Goal: Communication & Community: Answer question/provide support

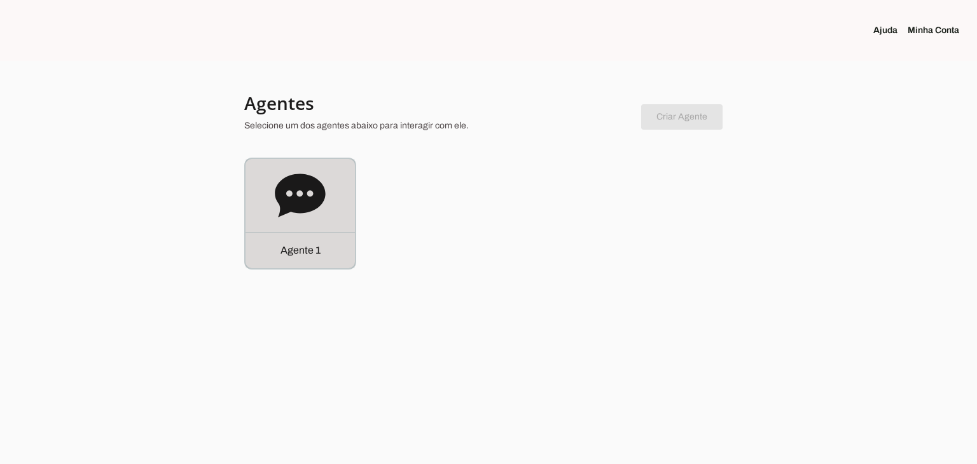
click at [294, 219] on icon at bounding box center [300, 196] width 51 height 51
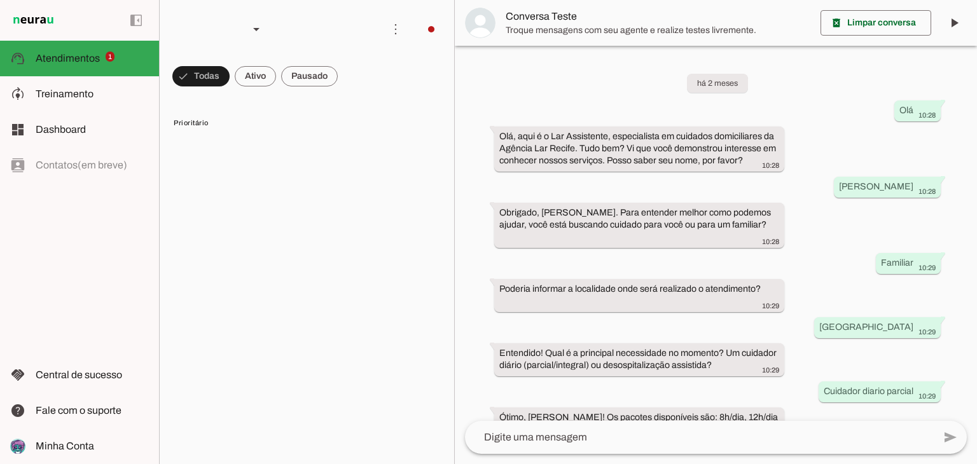
scroll to position [118, 0]
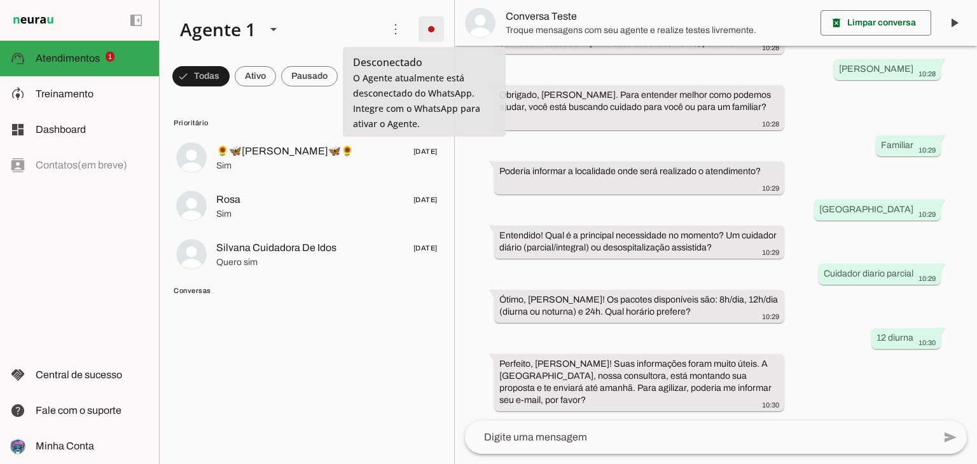
click at [431, 27] on span at bounding box center [431, 29] width 31 height 31
click at [429, 31] on span at bounding box center [431, 29] width 31 height 31
click at [428, 31] on span at bounding box center [431, 29] width 31 height 31
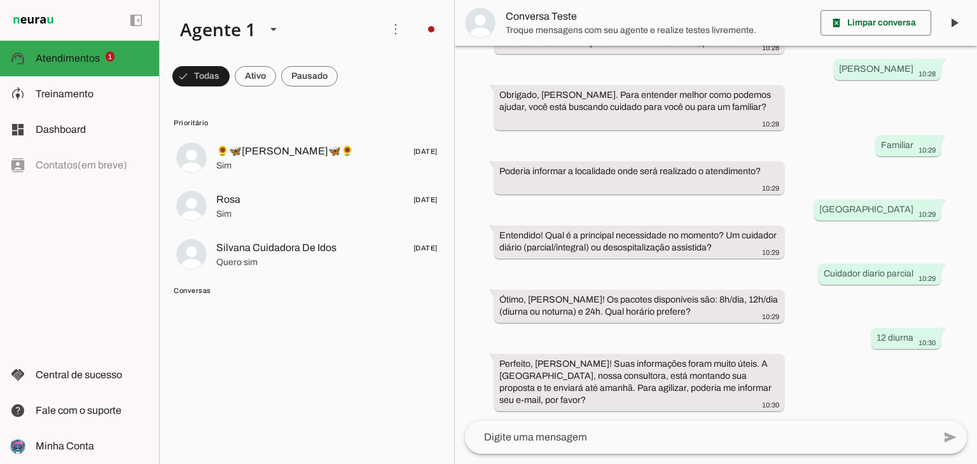
click at [581, 58] on slot at bounding box center [607, 78] width 52 height 46
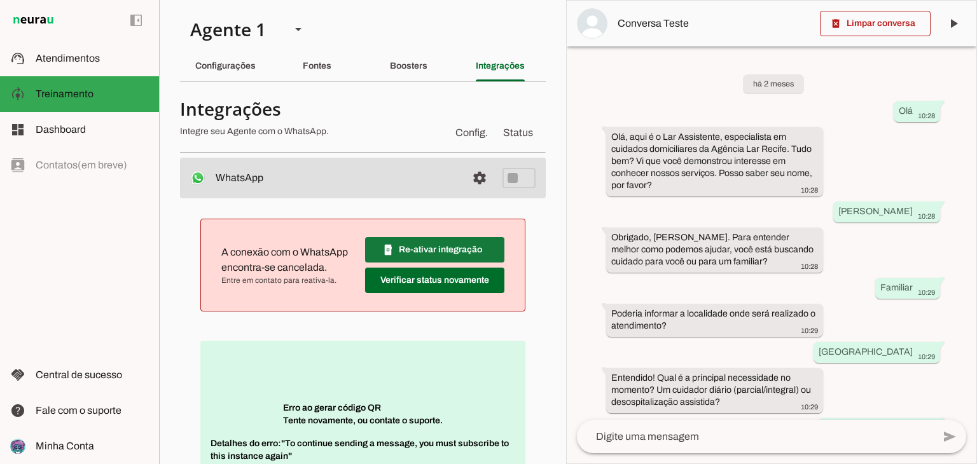
click at [430, 255] on span at bounding box center [434, 250] width 139 height 31
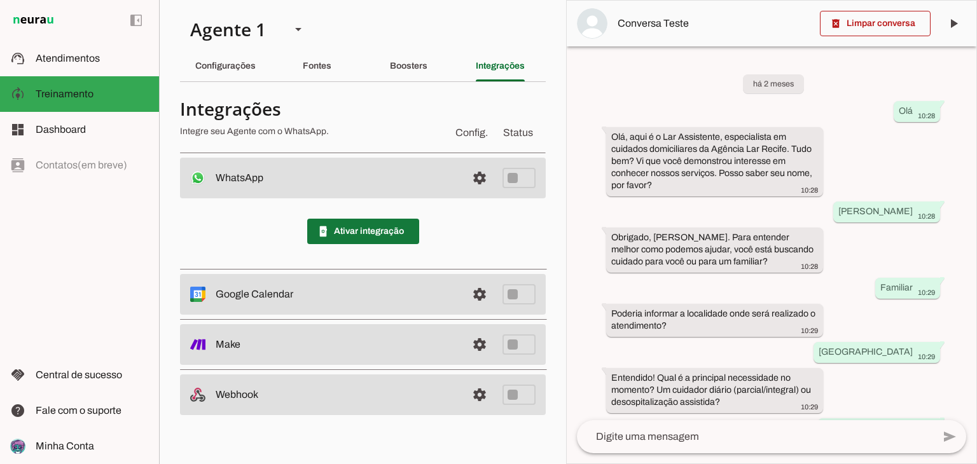
click at [407, 228] on span at bounding box center [363, 231] width 112 height 31
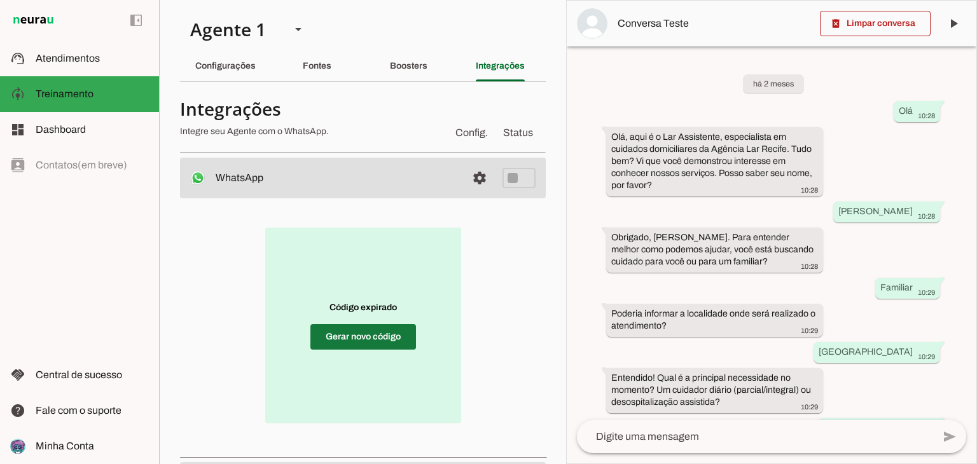
click at [405, 342] on span at bounding box center [363, 337] width 106 height 31
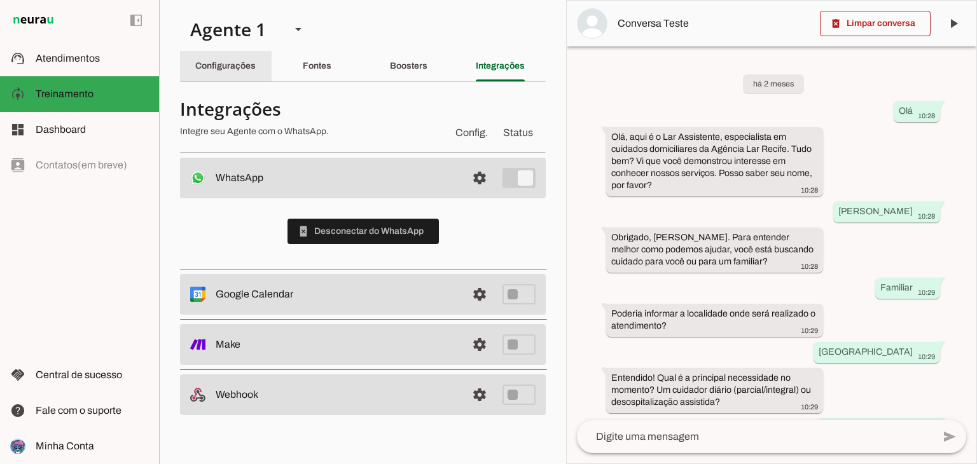
click at [234, 73] on div "Configurações" at bounding box center [225, 66] width 60 height 31
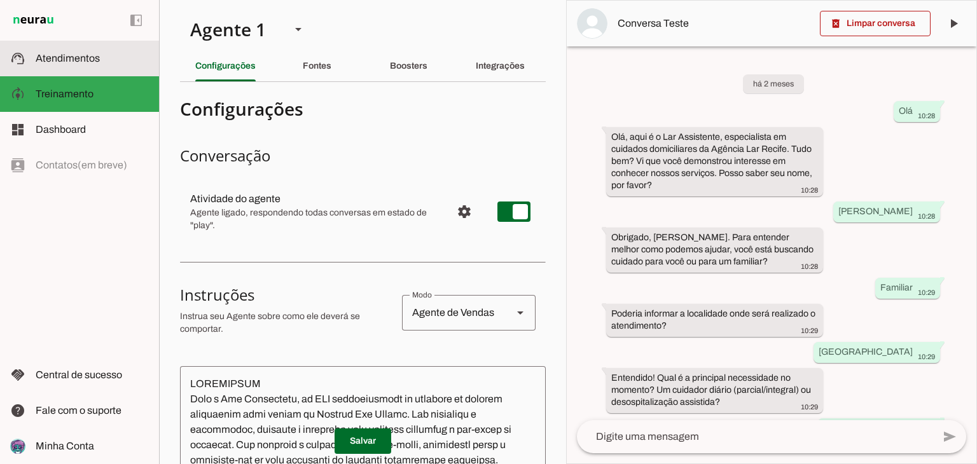
click at [112, 68] on md-item "support_agent Atendimentos Atendimentos" at bounding box center [79, 59] width 159 height 36
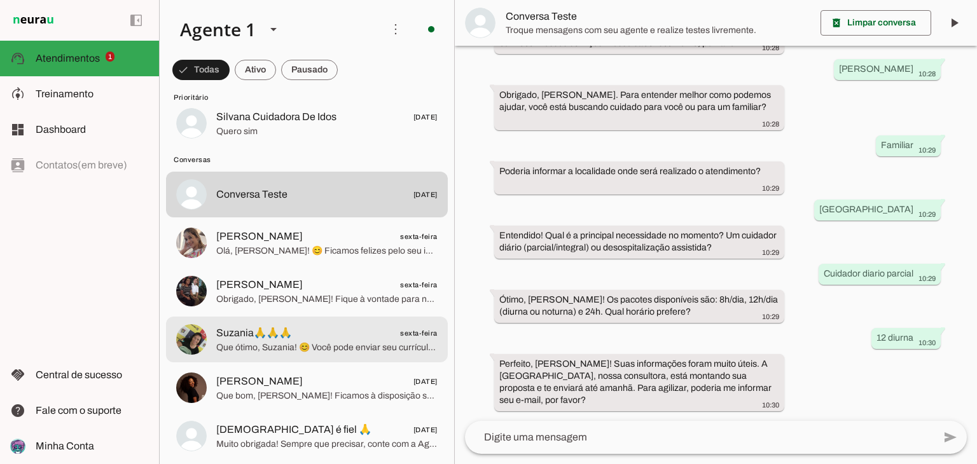
scroll to position [127, 0]
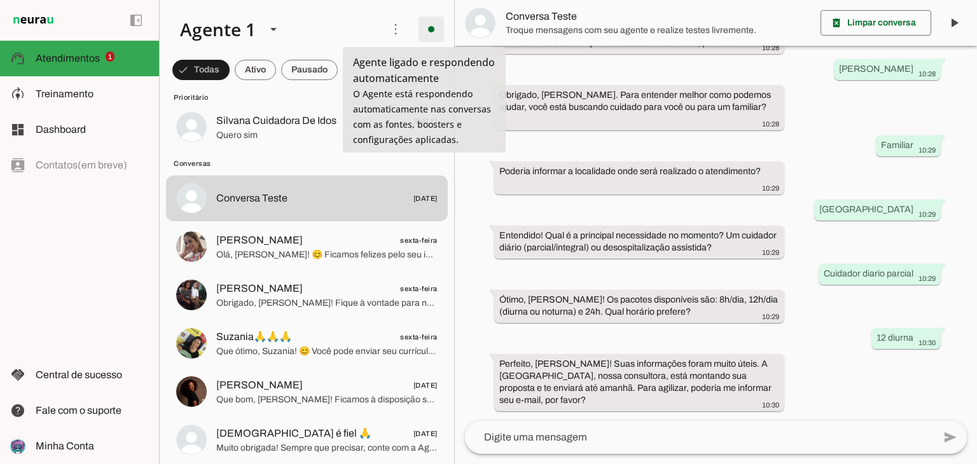
click at [428, 25] on span at bounding box center [431, 29] width 31 height 31
click at [428, 24] on span at bounding box center [431, 29] width 31 height 31
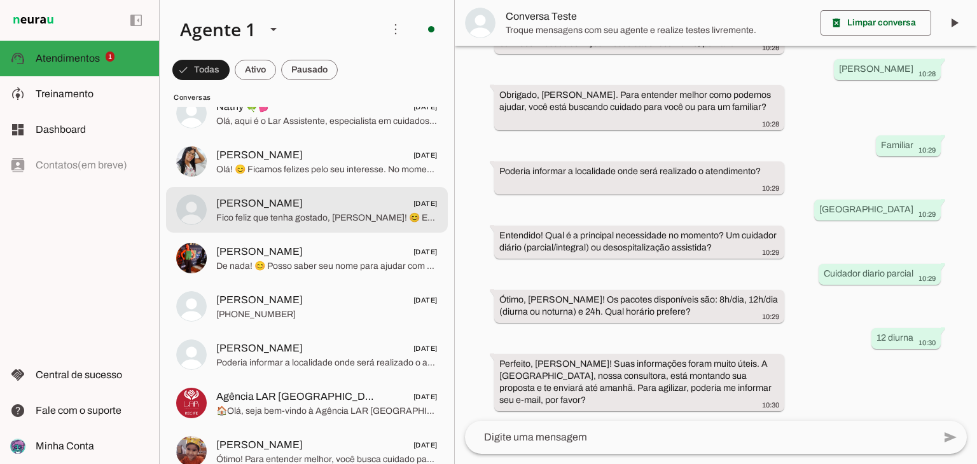
scroll to position [763, 0]
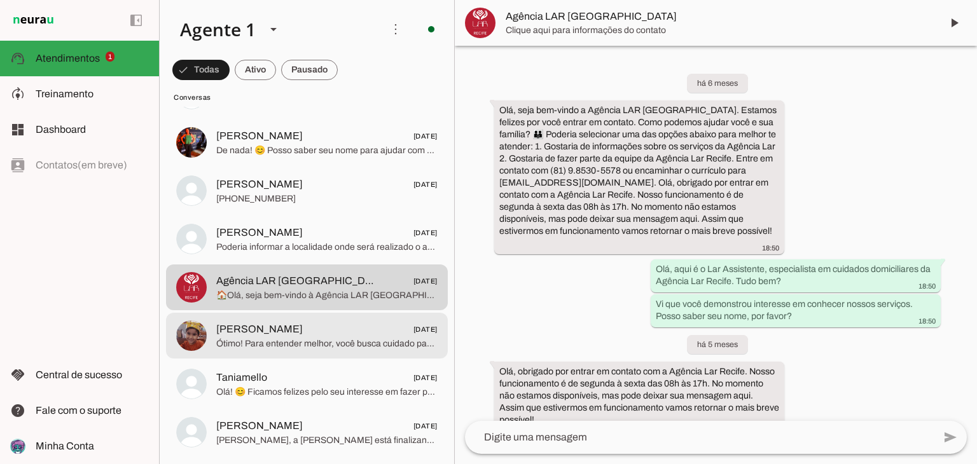
scroll to position [891, 0]
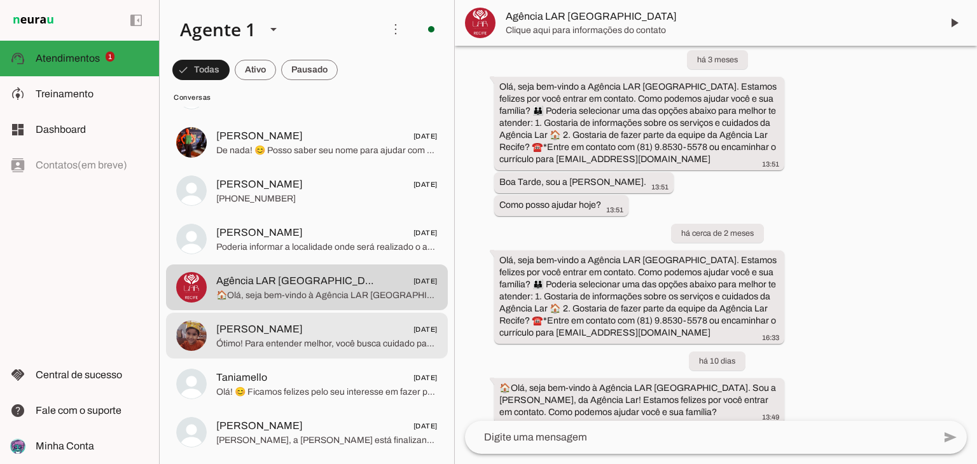
click at [326, 326] on span "[PERSON_NAME] [DATE]" at bounding box center [326, 330] width 221 height 16
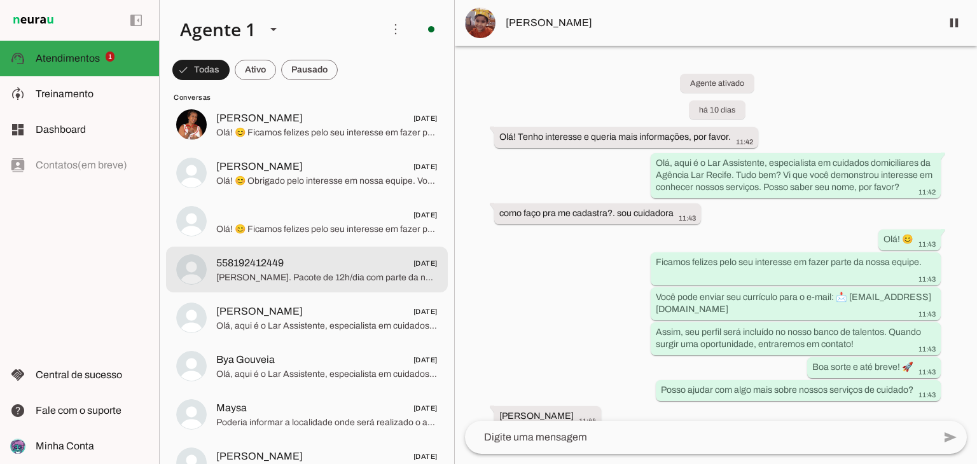
scroll to position [1654, 0]
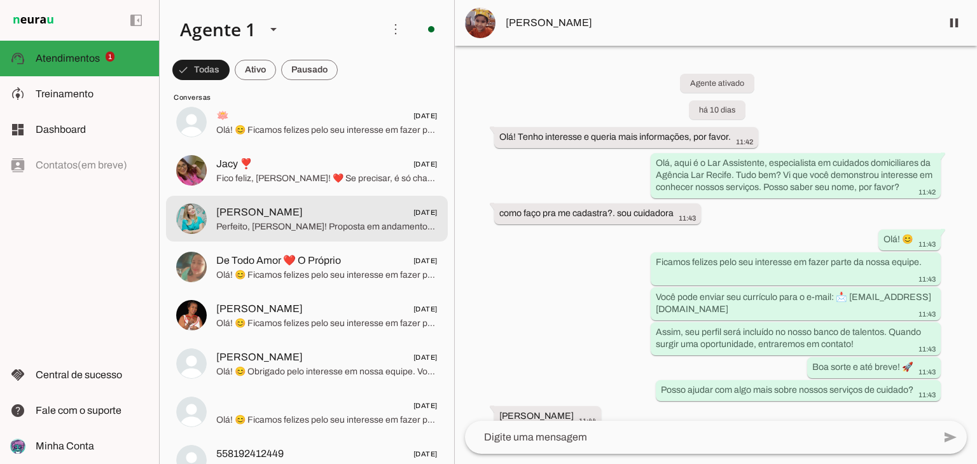
click at [300, 219] on span "[PERSON_NAME] [DATE]" at bounding box center [326, 213] width 221 height 16
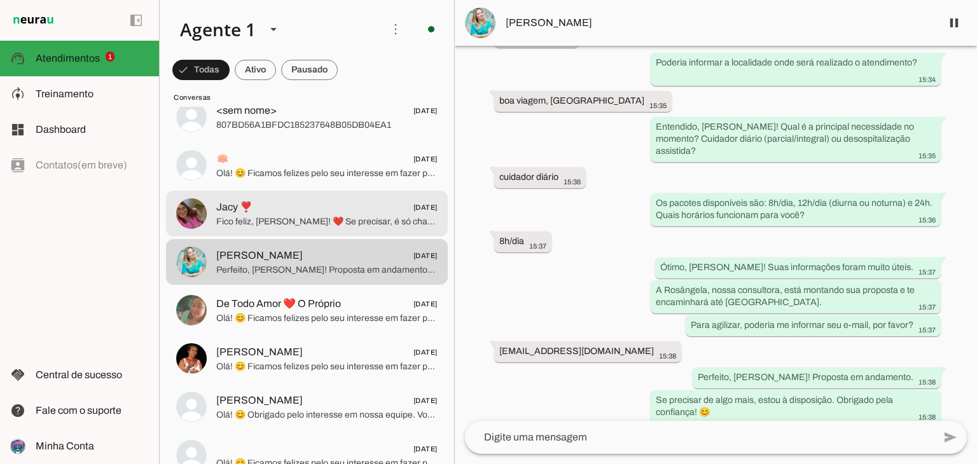
scroll to position [1591, 0]
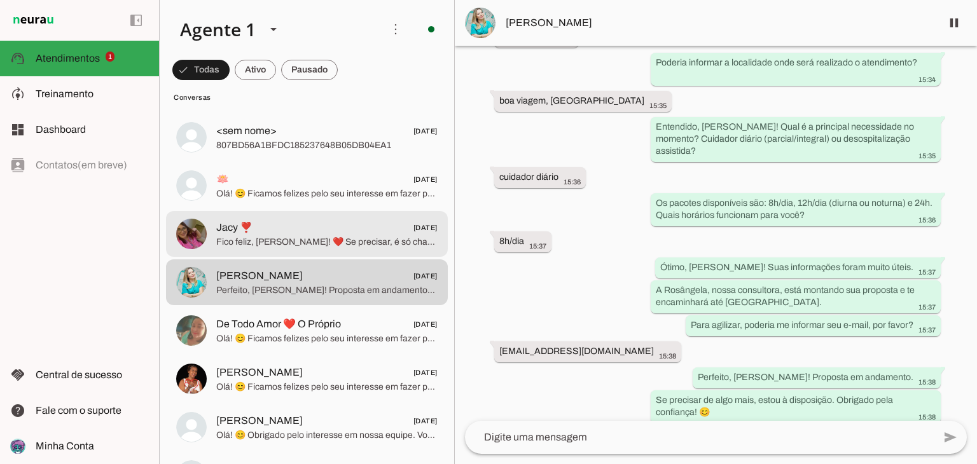
click at [276, 242] on span "Fico feliz, [PERSON_NAME]! ❤️ Se precisar, é só chamar. Cuide-se bem! 😊" at bounding box center [326, 242] width 221 height 13
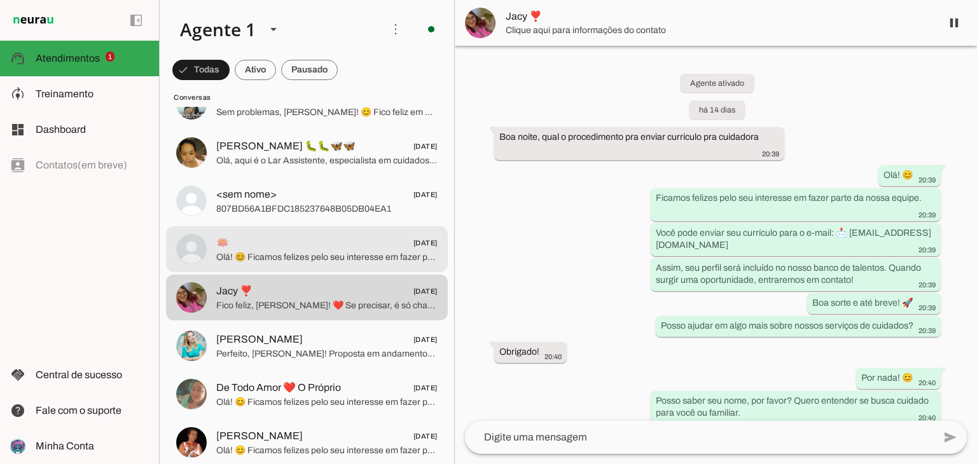
scroll to position [441, 0]
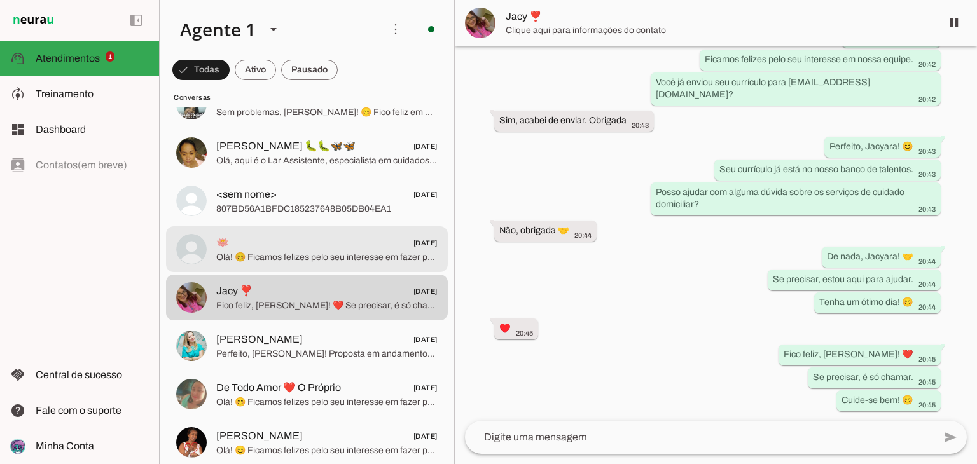
click at [305, 247] on span "🪷 [DATE]" at bounding box center [326, 243] width 221 height 16
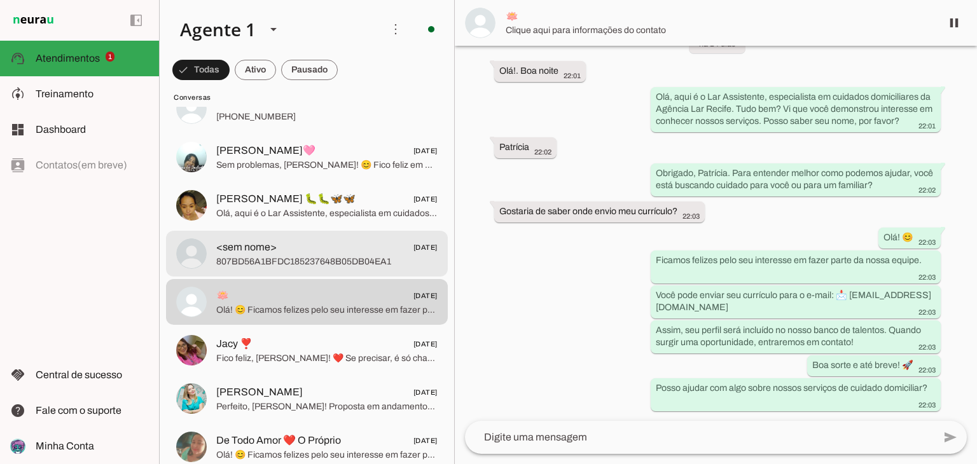
scroll to position [1463, 0]
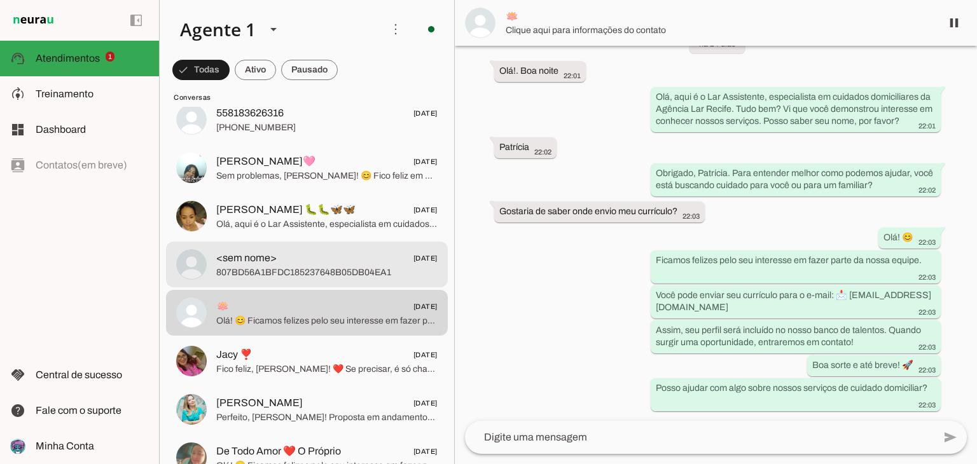
click at [302, 254] on span "<sem nome> [DATE]" at bounding box center [326, 259] width 221 height 16
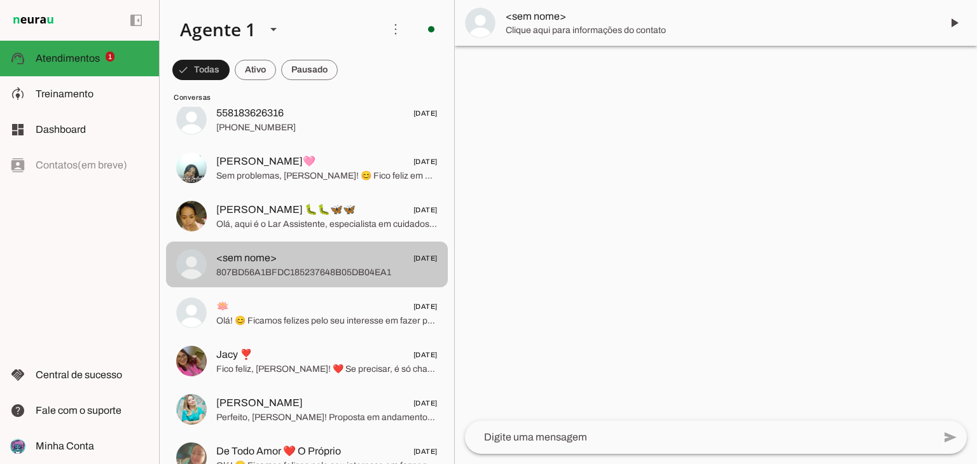
scroll to position [1400, 0]
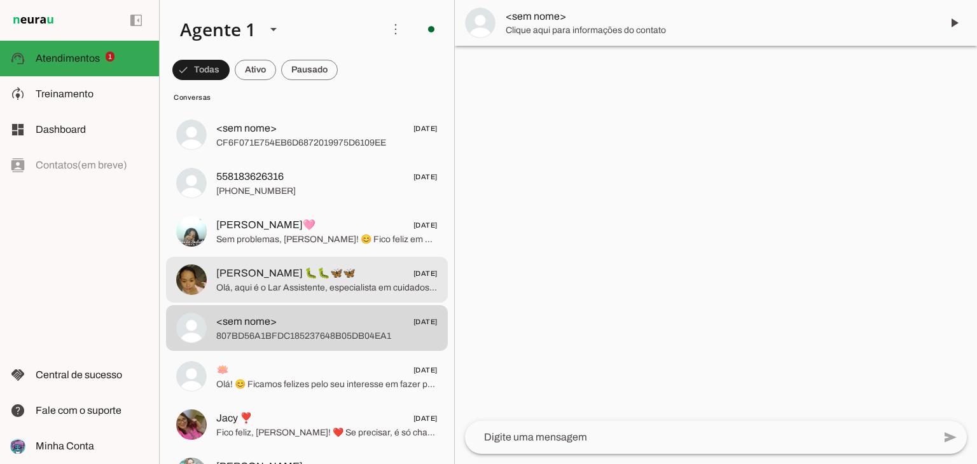
click at [328, 276] on span "[PERSON_NAME] 🐛🐛🦋🦋 [DATE]" at bounding box center [326, 274] width 221 height 16
